Goal: Task Accomplishment & Management: Manage account settings

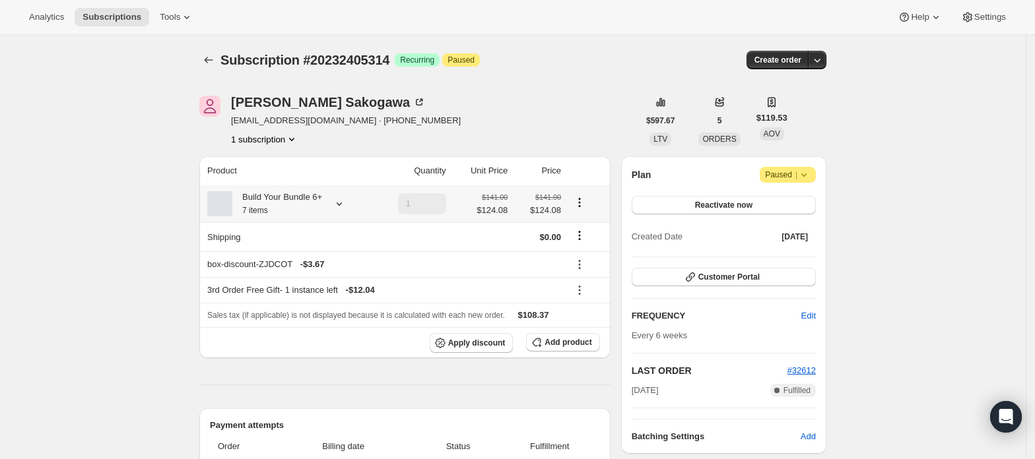
click at [345, 207] on icon at bounding box center [339, 203] width 13 height 13
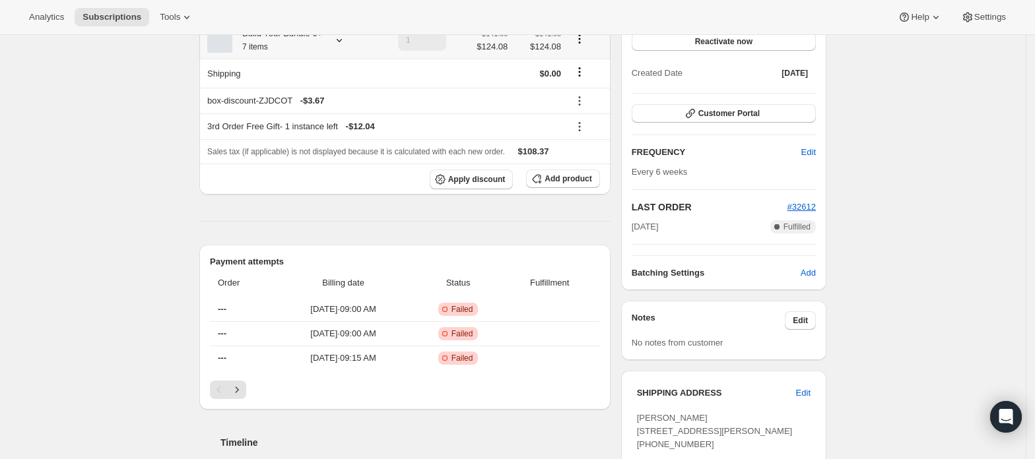
scroll to position [88, 0]
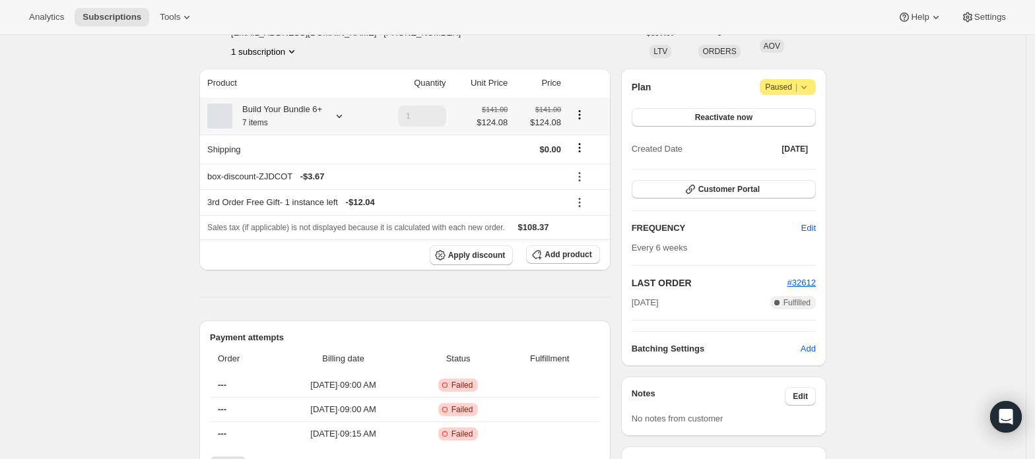
click at [346, 122] on icon at bounding box center [339, 116] width 13 height 13
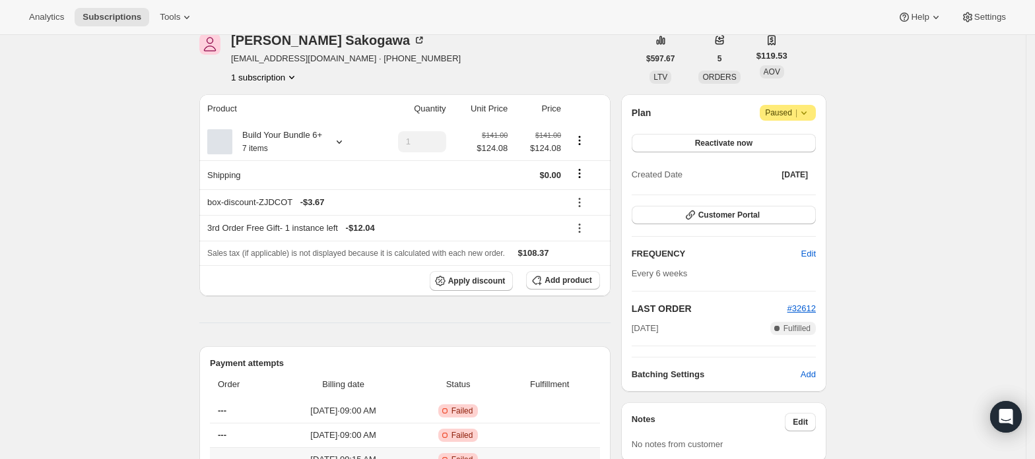
scroll to position [0, 0]
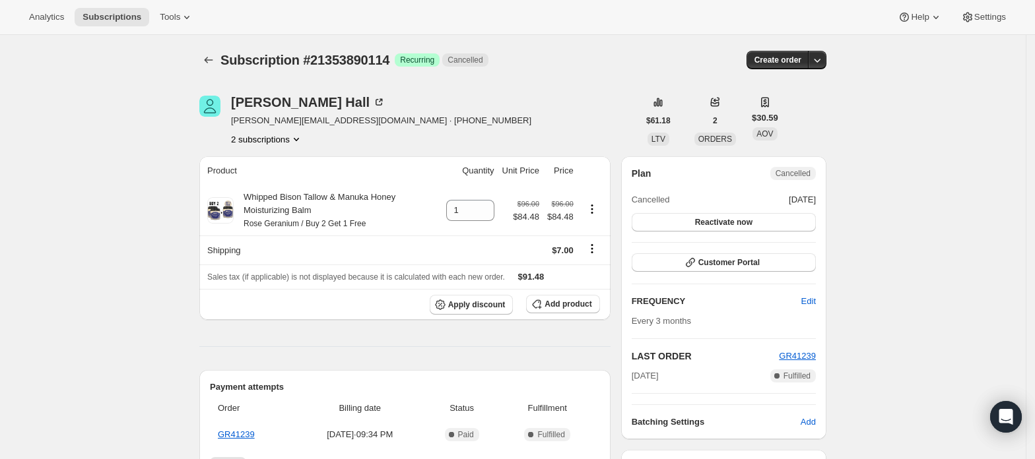
click at [284, 143] on button "2 subscriptions" at bounding box center [267, 139] width 72 height 13
click at [285, 164] on span "21353857346" at bounding box center [272, 164] width 92 height 13
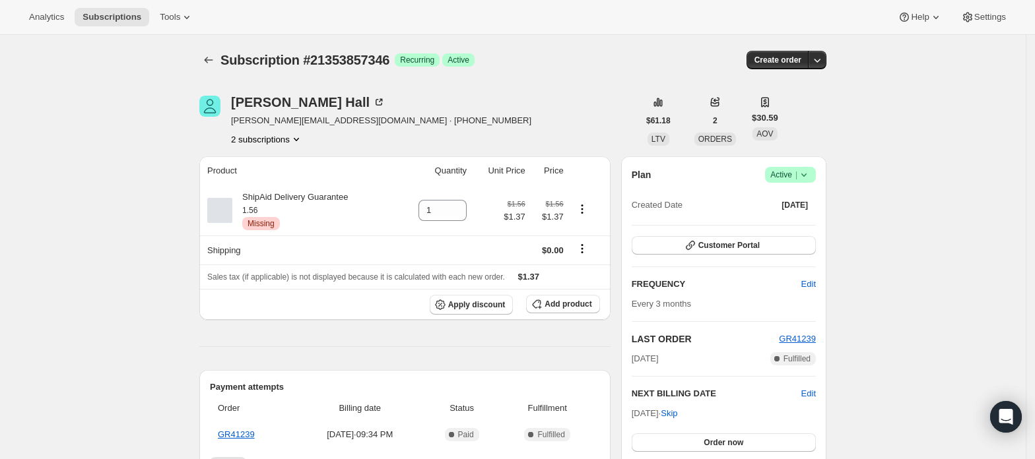
click at [787, 174] on span "Active |" at bounding box center [790, 174] width 40 height 13
click at [789, 218] on span "Cancel subscription" at bounding box center [795, 223] width 75 height 10
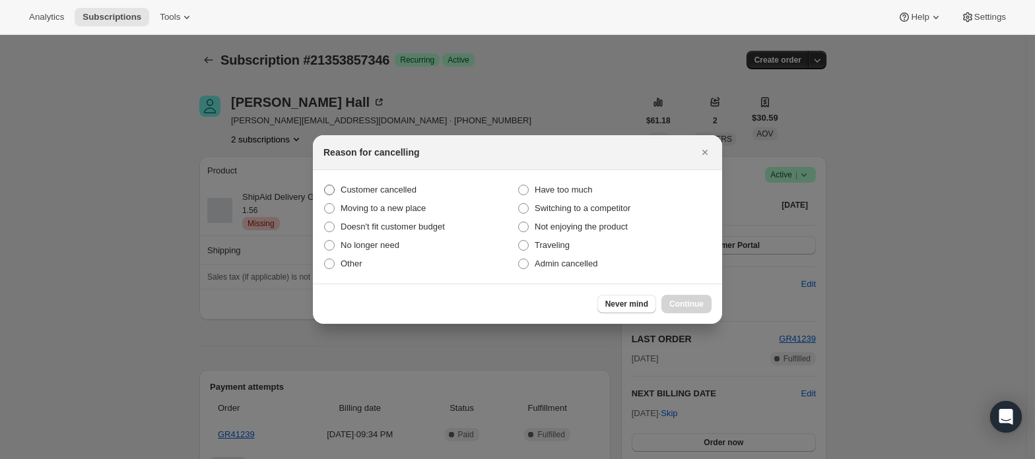
drag, startPoint x: 375, startPoint y: 186, endPoint x: 460, endPoint y: 186, distance: 85.1
click at [376, 186] on span "Customer cancelled" at bounding box center [379, 190] width 76 height 10
click at [325, 190] on span ":rdm:" at bounding box center [329, 190] width 11 height 11
click at [325, 185] on input "Customer cancelled" at bounding box center [324, 185] width 1 height 1
radio input "true"
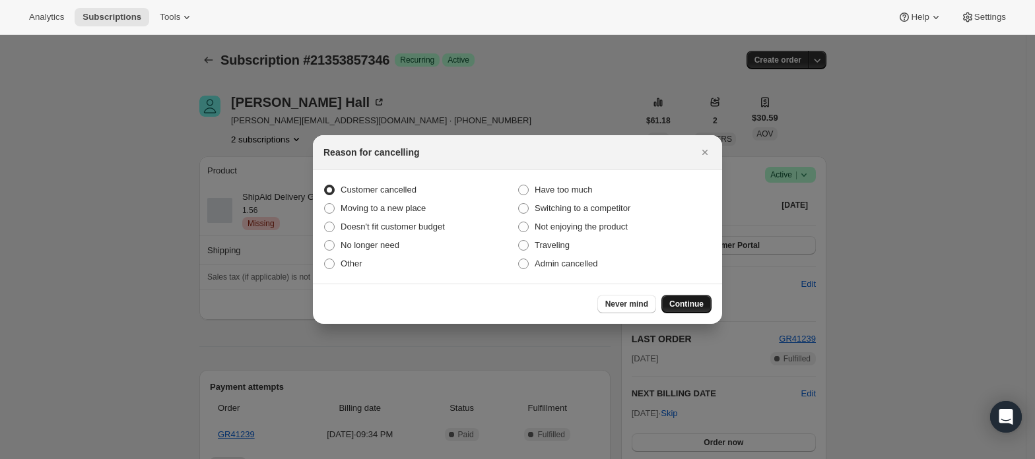
click at [682, 307] on span "Continue" at bounding box center [686, 304] width 34 height 11
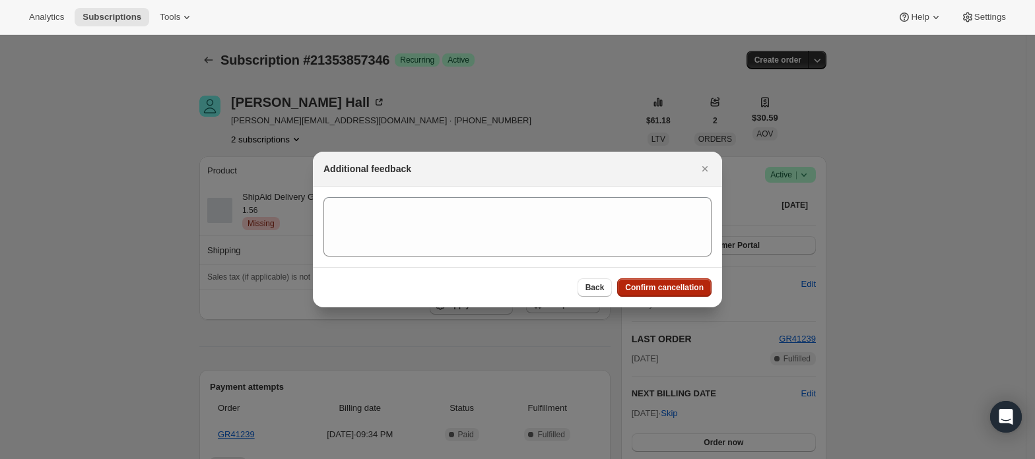
click at [682, 283] on span "Confirm cancellation" at bounding box center [664, 287] width 79 height 11
